Goal: Information Seeking & Learning: Learn about a topic

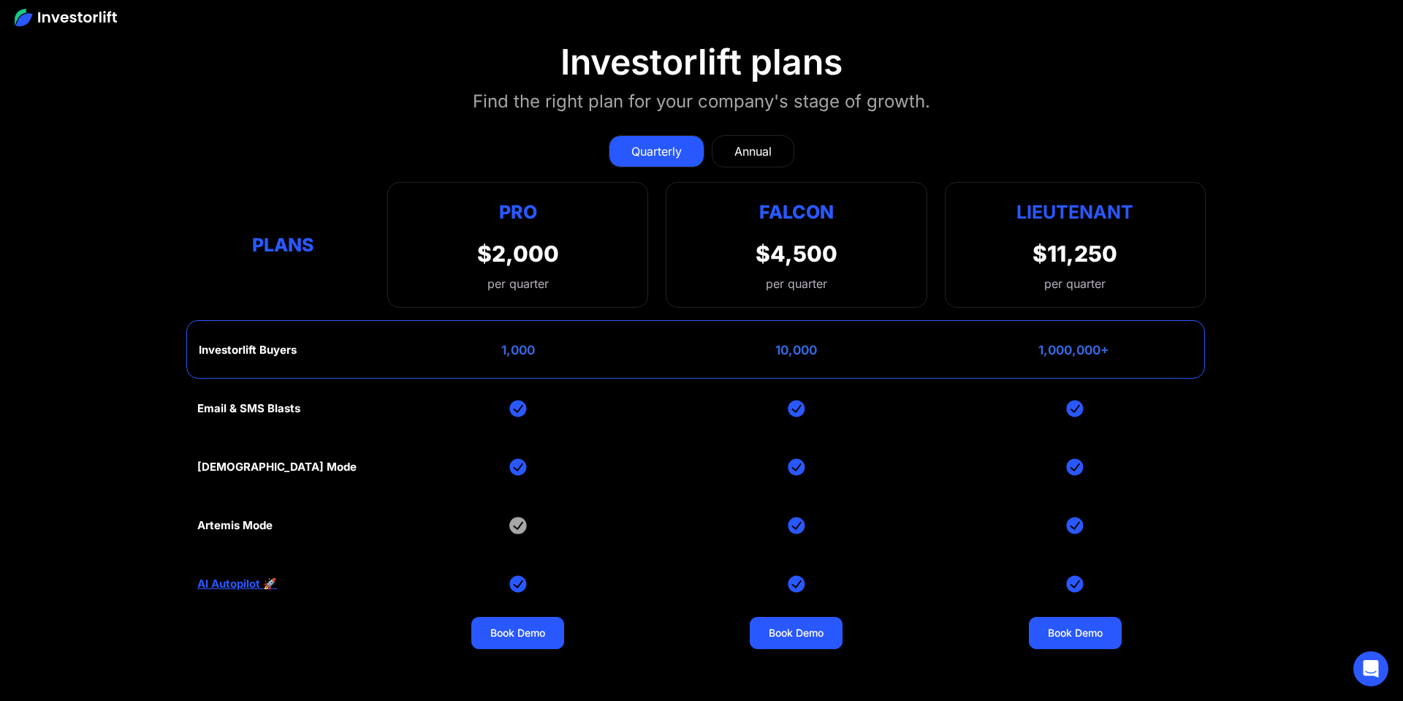
scroll to position [5935, 0]
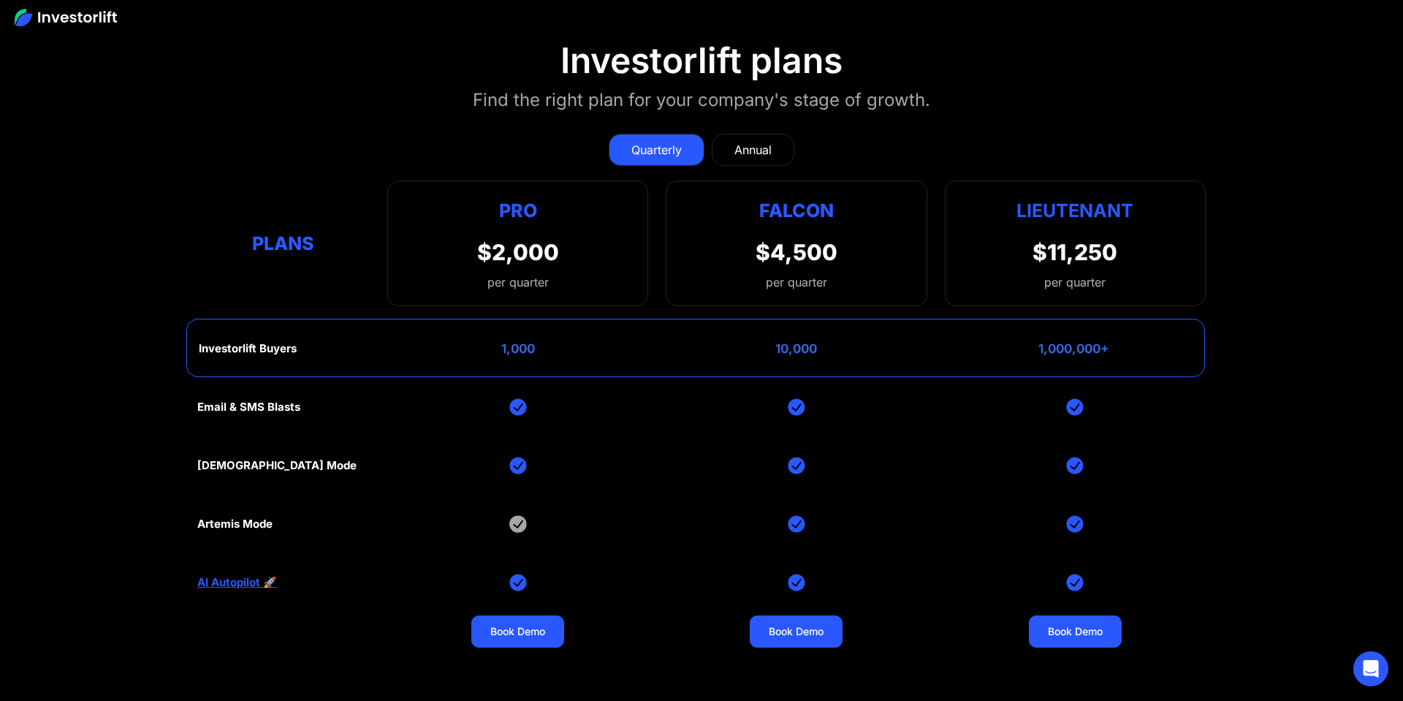
click at [529, 143] on div "Quarterly Annual" at bounding box center [701, 150] width 1009 height 32
click at [515, 259] on div "$2,000" at bounding box center [518, 252] width 82 height 26
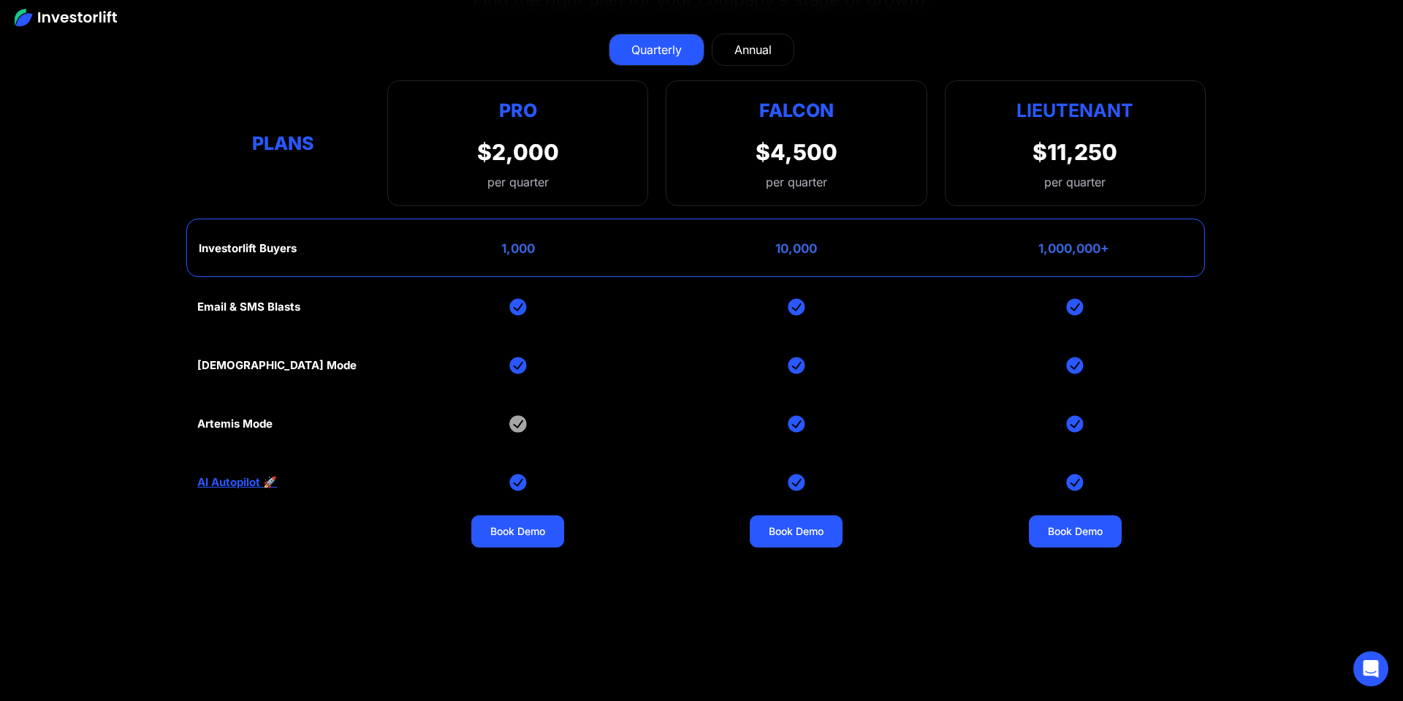
scroll to position [6033, 0]
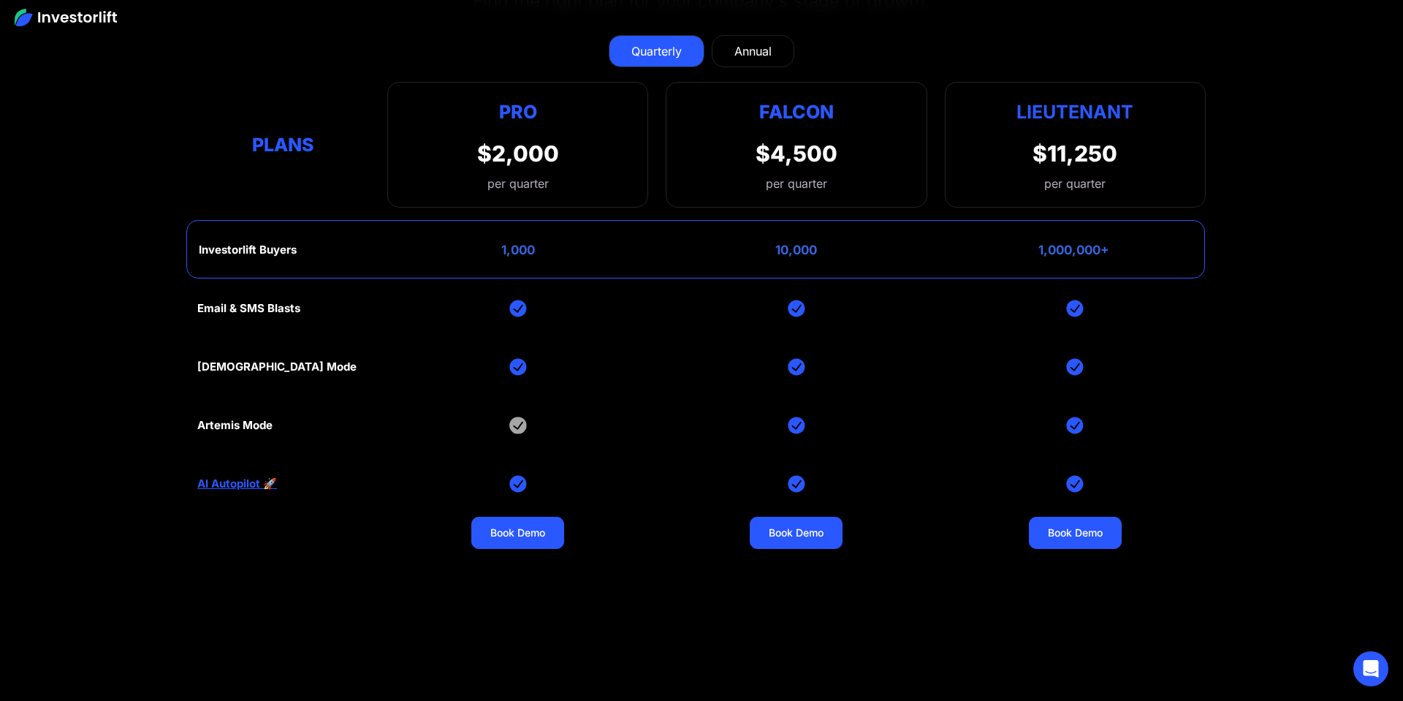
click at [451, 250] on div "Investorlift Buyers 1,000 10,000 1,000,000+" at bounding box center [695, 249] width 1019 height 58
click at [523, 250] on div "1,000" at bounding box center [518, 250] width 34 height 15
click at [750, 52] on div "Annual" at bounding box center [753, 51] width 37 height 18
click at [652, 52] on div "Quarterly" at bounding box center [657, 51] width 50 height 18
click at [452, 332] on div "Email & SMS Blasts God Mode Artemis Mode AI Autopilot 🚀 Book Demo Book Demo Boo…" at bounding box center [701, 483] width 1009 height 409
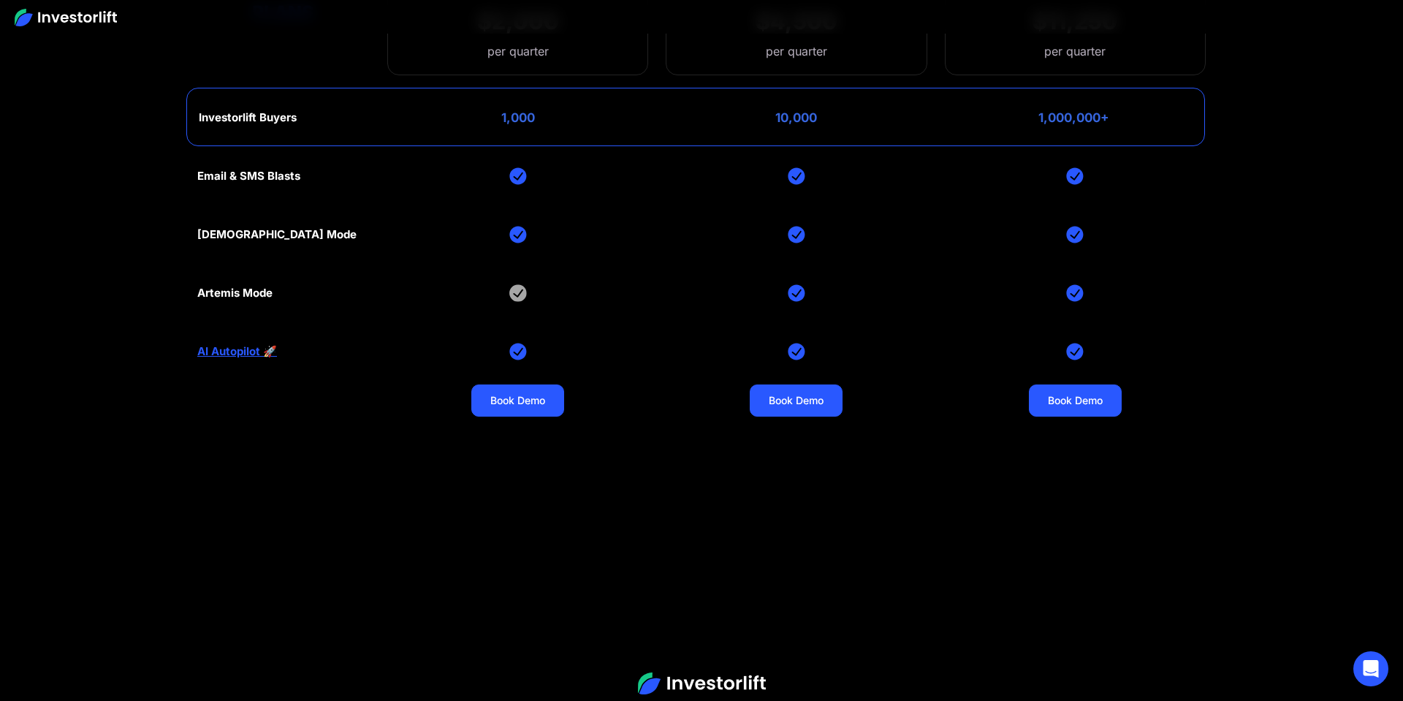
scroll to position [6126, 0]
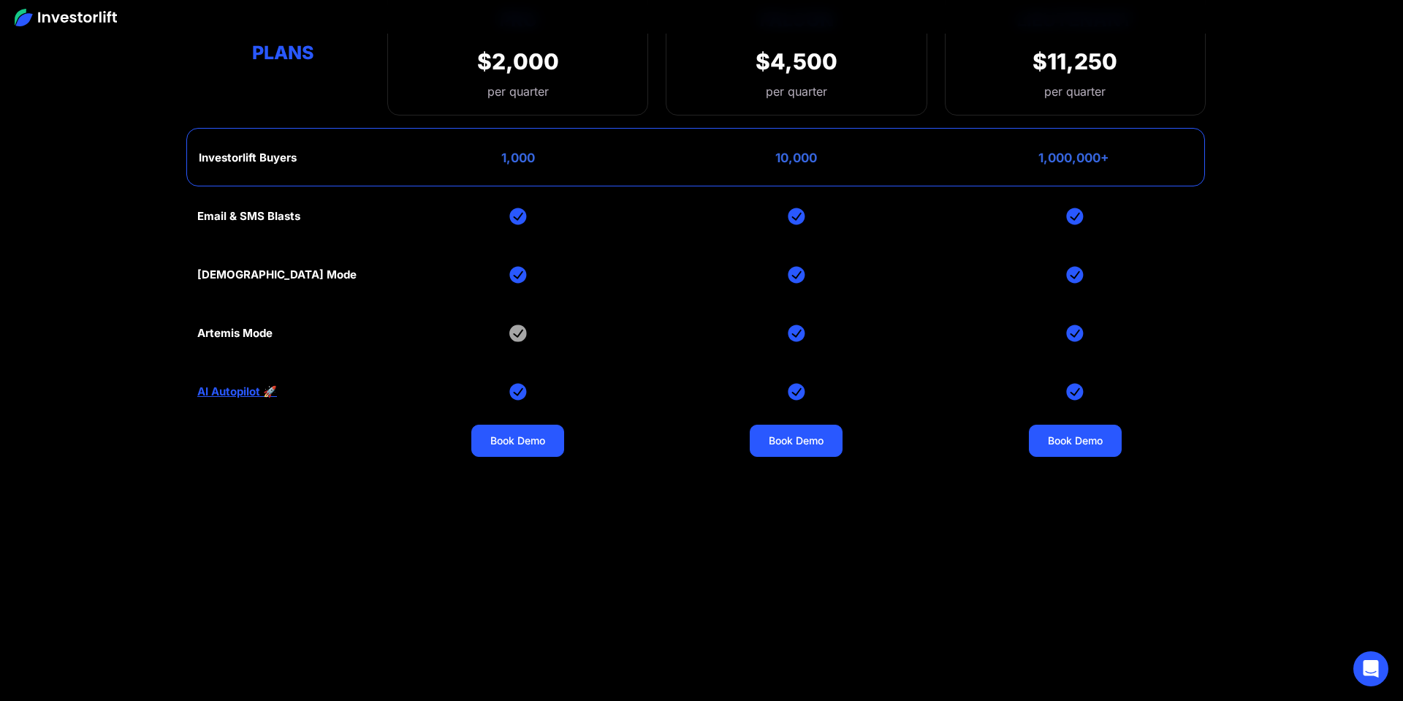
click at [252, 391] on link "AI Autopilot 🚀" at bounding box center [237, 391] width 80 height 13
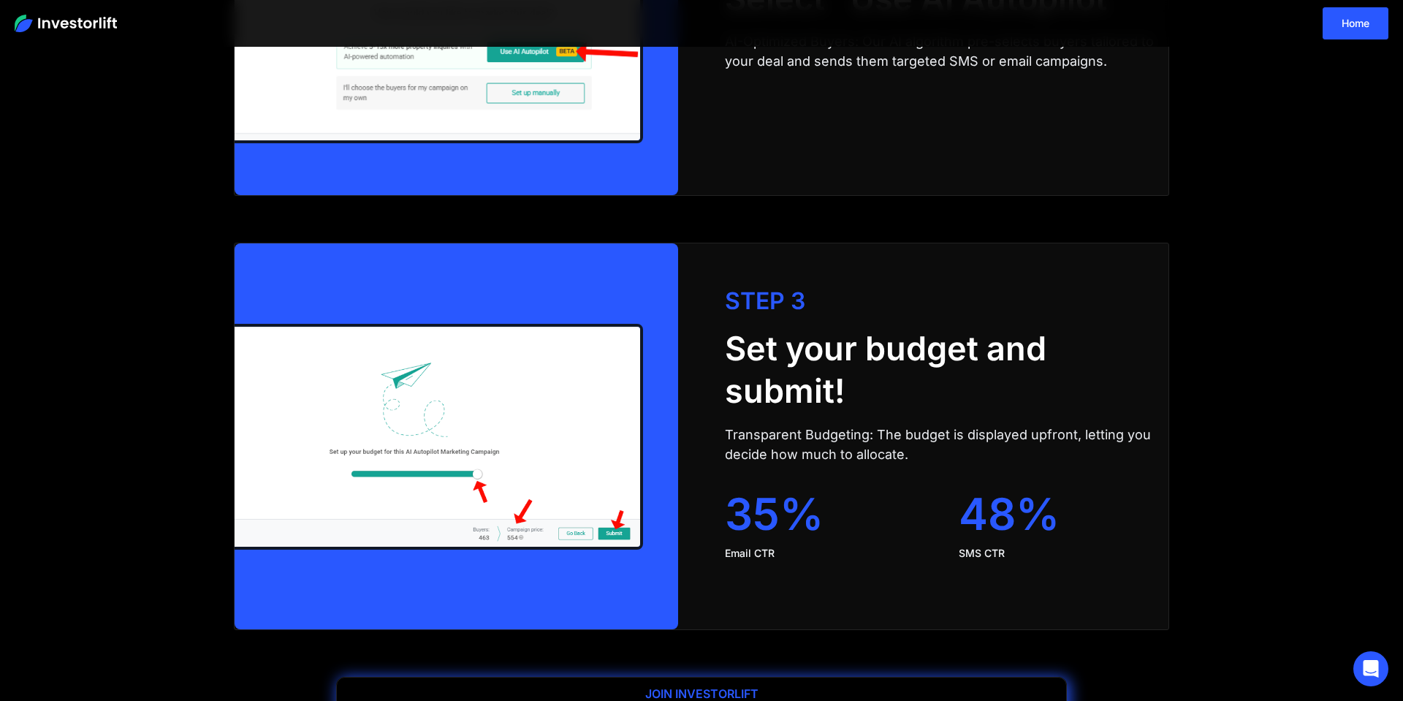
scroll to position [2937, 0]
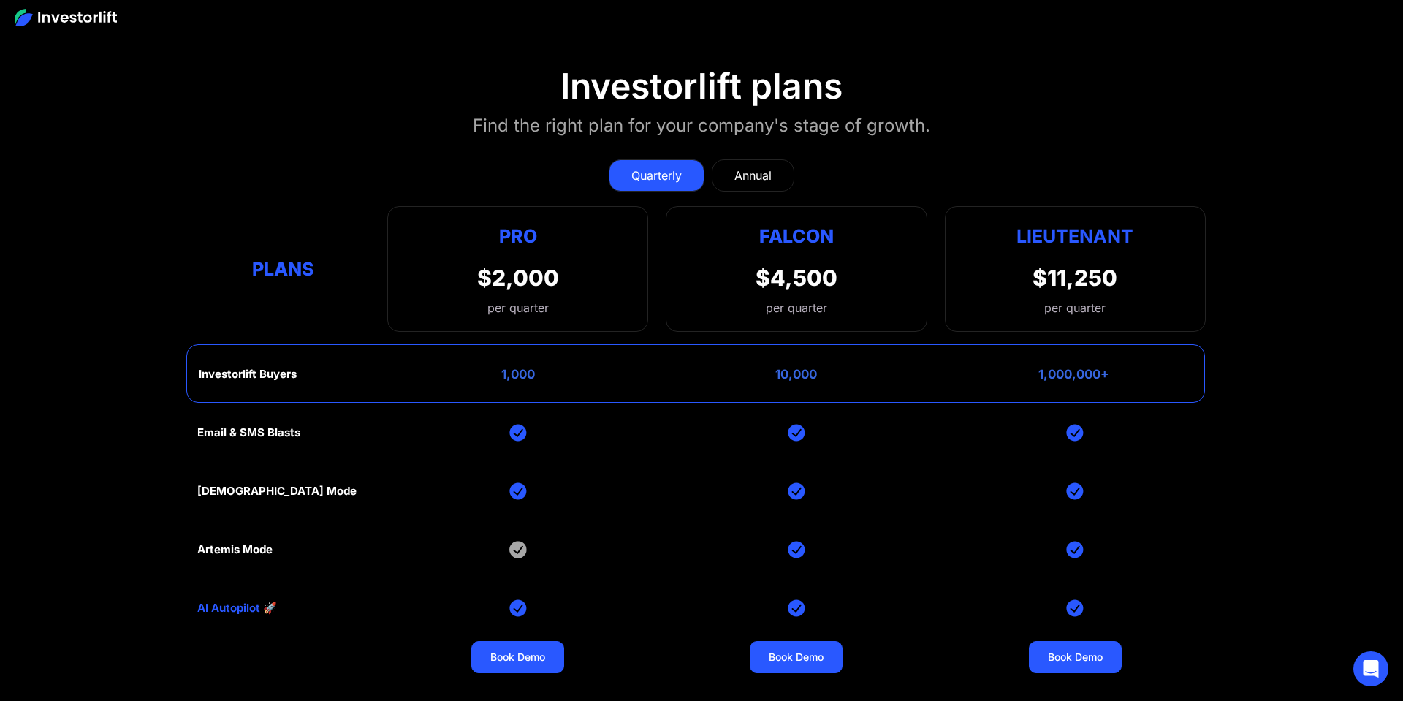
scroll to position [5912, 0]
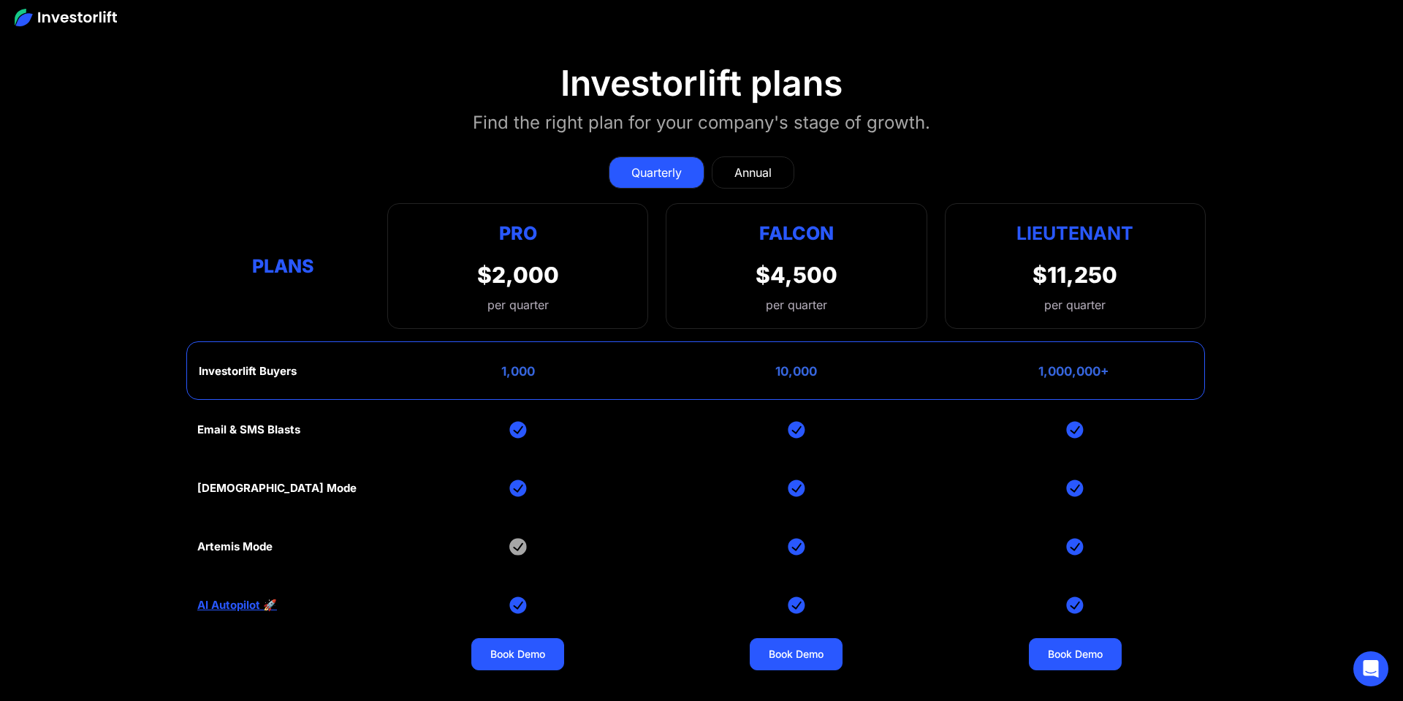
click at [123, 428] on section "Investorlift plans Find the right plan for your company's stage of growth. Quar…" at bounding box center [701, 426] width 1403 height 798
click at [547, 539] on div "Email & SMS Blasts God Mode Artemis Mode AI Autopilot 🚀 Book Demo Book Demo Boo…" at bounding box center [701, 605] width 1009 height 409
click at [475, 488] on div "Email & SMS Blasts God Mode Artemis Mode AI Autopilot 🚀 Book Demo Book Demo Boo…" at bounding box center [701, 605] width 1009 height 409
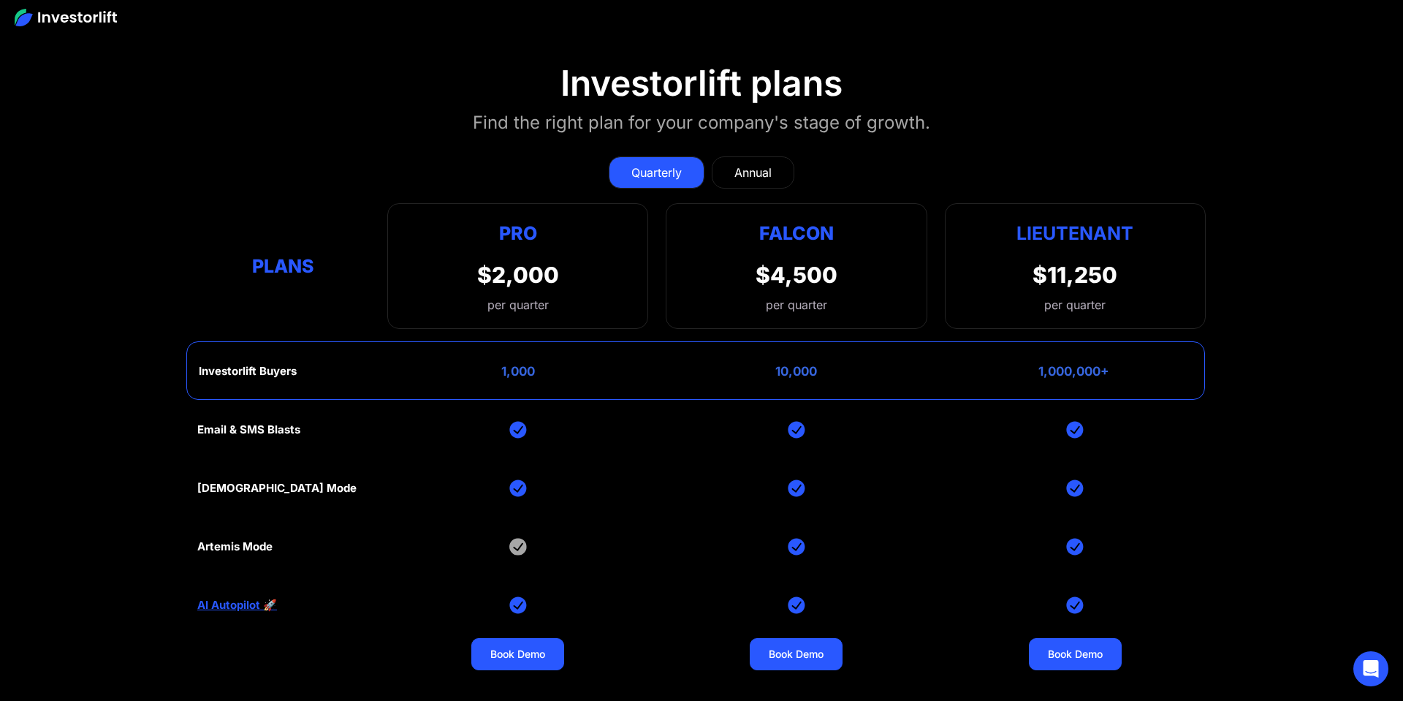
click at [475, 488] on div "Email & SMS Blasts God Mode Artemis Mode AI Autopilot 🚀 Book Demo Book Demo Boo…" at bounding box center [701, 605] width 1009 height 409
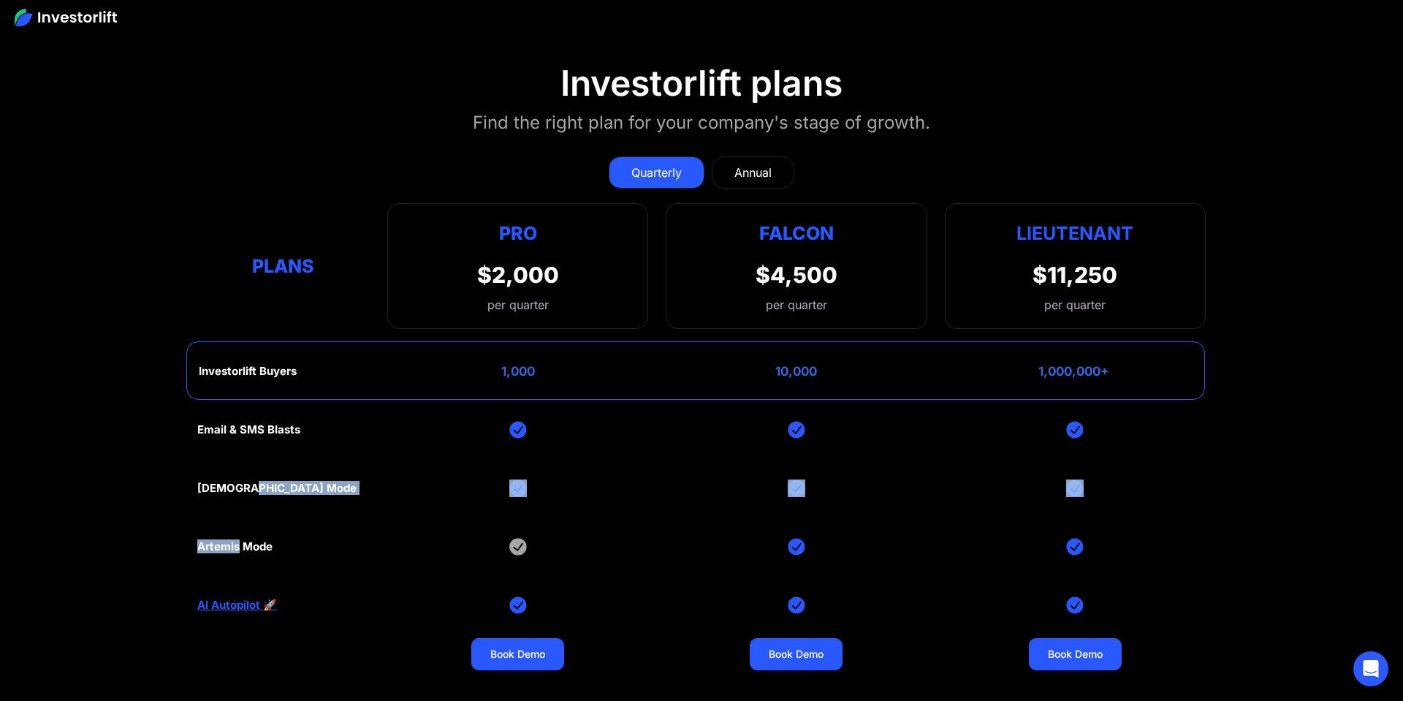
click at [475, 488] on div "Email & SMS Blasts God Mode Artemis Mode AI Autopilot 🚀 Book Demo Book Demo Boo…" at bounding box center [701, 605] width 1009 height 409
click at [565, 234] on div "Pro $2,000 per quarter Pro Falcon Ltnt. Users 3 10 Unltd Buyer Limit 100k 500k …" at bounding box center [517, 266] width 261 height 126
click at [746, 160] on link "Annual" at bounding box center [753, 172] width 83 height 32
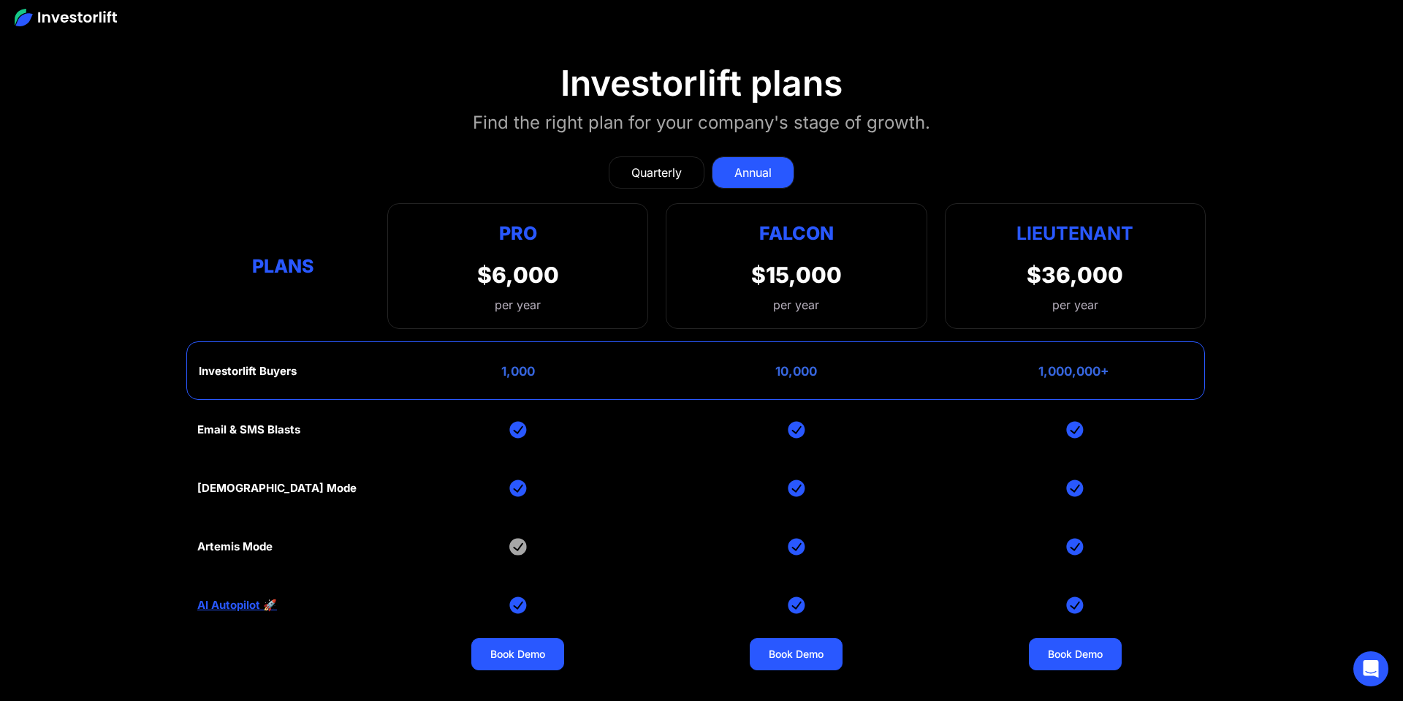
click at [653, 164] on div "Quarterly" at bounding box center [657, 173] width 50 height 18
click at [296, 79] on section "Investorlift plans Find the right plan for your company's stage of growth. Quar…" at bounding box center [701, 426] width 1403 height 798
click at [197, 156] on div "Quarterly Annual" at bounding box center [701, 172] width 1009 height 32
